Goal: Navigation & Orientation: Find specific page/section

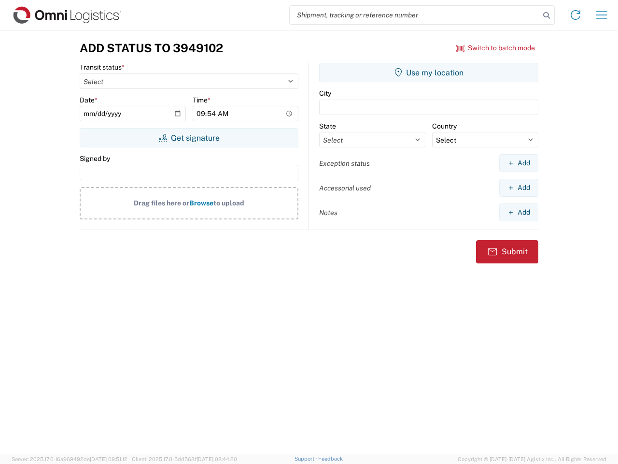
click at [415, 15] on input "search" at bounding box center [415, 15] width 250 height 18
click at [547, 15] on icon at bounding box center [547, 16] width 14 height 14
click at [576, 15] on icon at bounding box center [575, 14] width 15 height 15
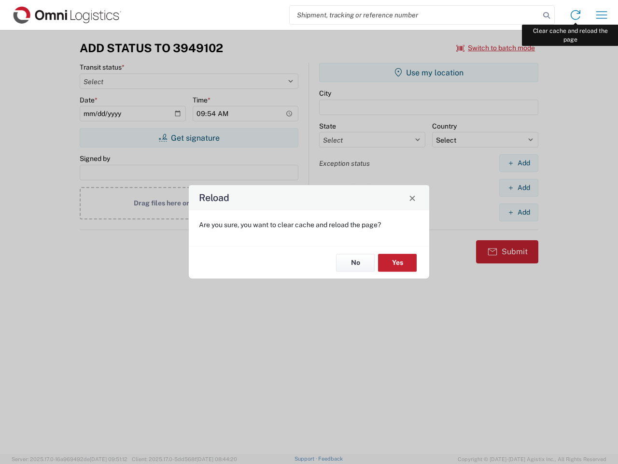
click at [602, 15] on div "Reload Are you sure, you want to clear cache and reload the page? No Yes" at bounding box center [309, 232] width 618 height 464
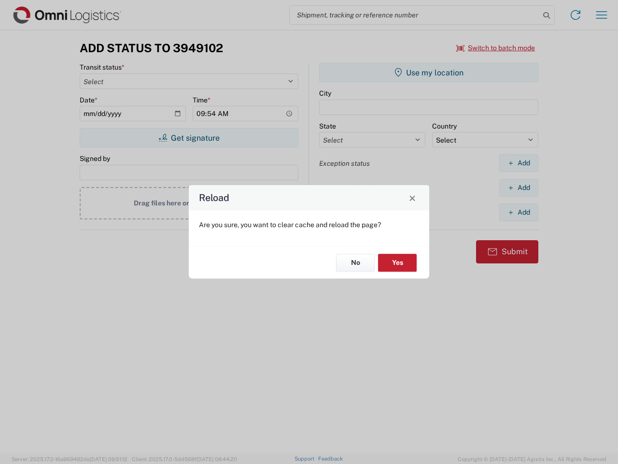
click at [496, 48] on div "Reload Are you sure, you want to clear cache and reload the page? No Yes" at bounding box center [309, 232] width 618 height 464
click at [189, 138] on div "Reload Are you sure, you want to clear cache and reload the page? No Yes" at bounding box center [309, 232] width 618 height 464
click at [429, 72] on div "Reload Are you sure, you want to clear cache and reload the page? No Yes" at bounding box center [309, 232] width 618 height 464
click at [519, 163] on div "Reload Are you sure, you want to clear cache and reload the page? No Yes" at bounding box center [309, 232] width 618 height 464
click at [519, 187] on div "Reload Are you sure, you want to clear cache and reload the page? No Yes" at bounding box center [309, 232] width 618 height 464
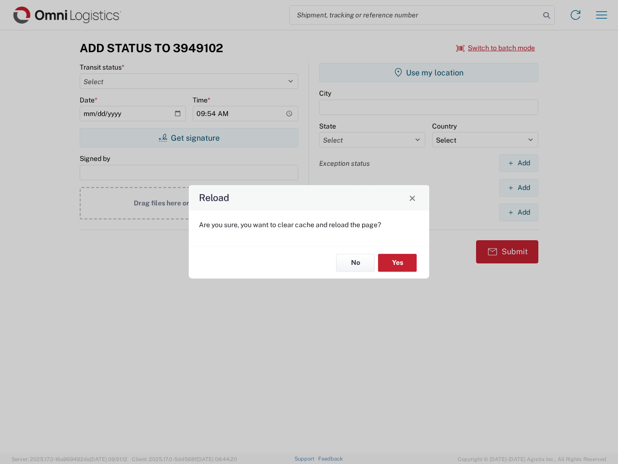
click at [519, 212] on div "Reload Are you sure, you want to clear cache and reload the page? No Yes" at bounding box center [309, 232] width 618 height 464
